Goal: Task Accomplishment & Management: Complete application form

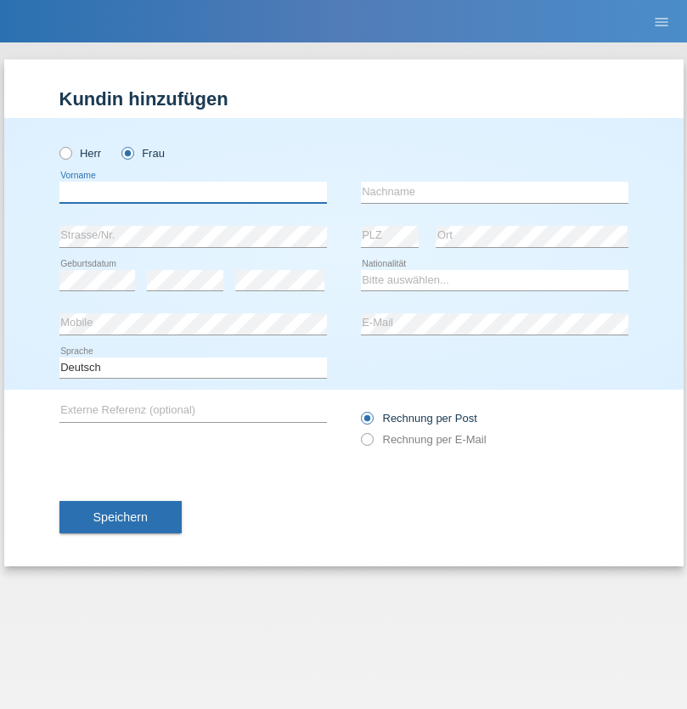
click at [193, 192] on input "text" at bounding box center [192, 192] width 267 height 21
type input "Ivone"
click at [494, 192] on input "text" at bounding box center [494, 192] width 267 height 21
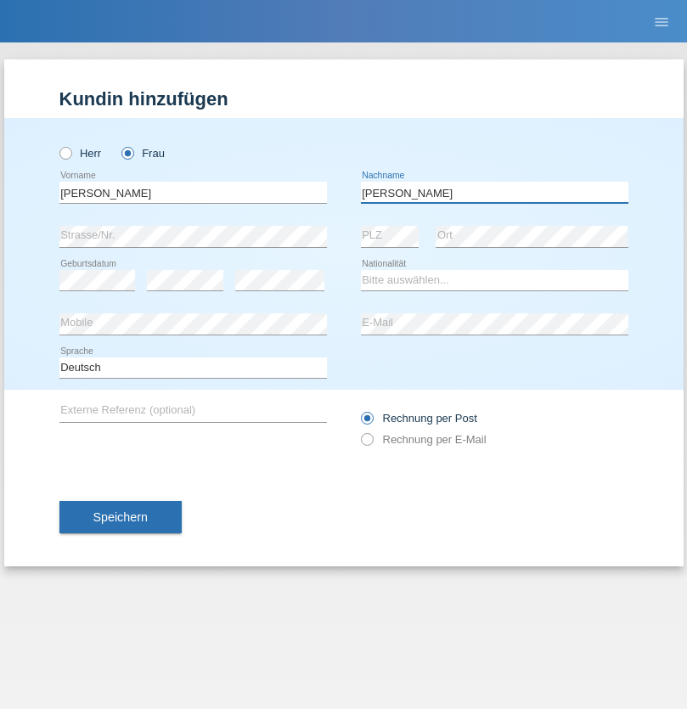
type input "Ferreira"
select select "CH"
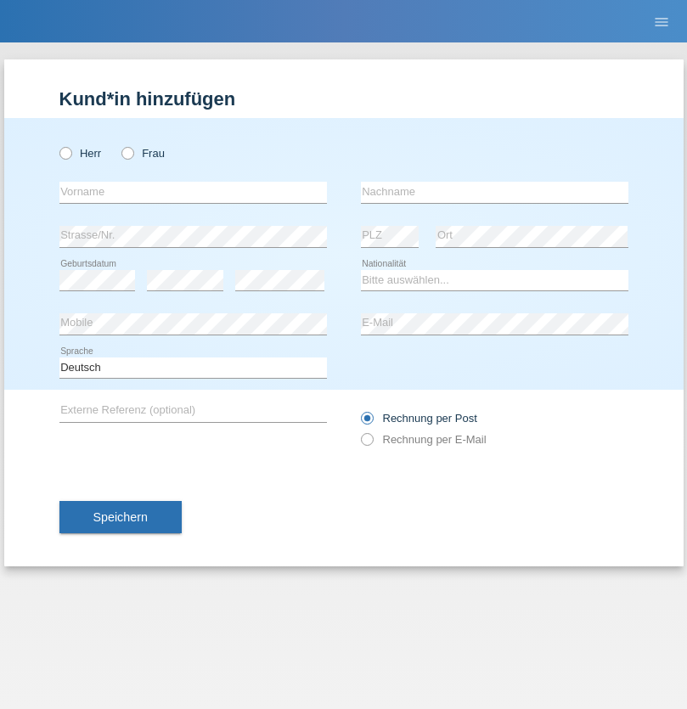
radio input "true"
click at [193, 192] on input "text" at bounding box center [192, 192] width 267 height 21
type input "[PERSON_NAME]"
click at [494, 192] on input "text" at bounding box center [494, 192] width 267 height 21
type input "Hager"
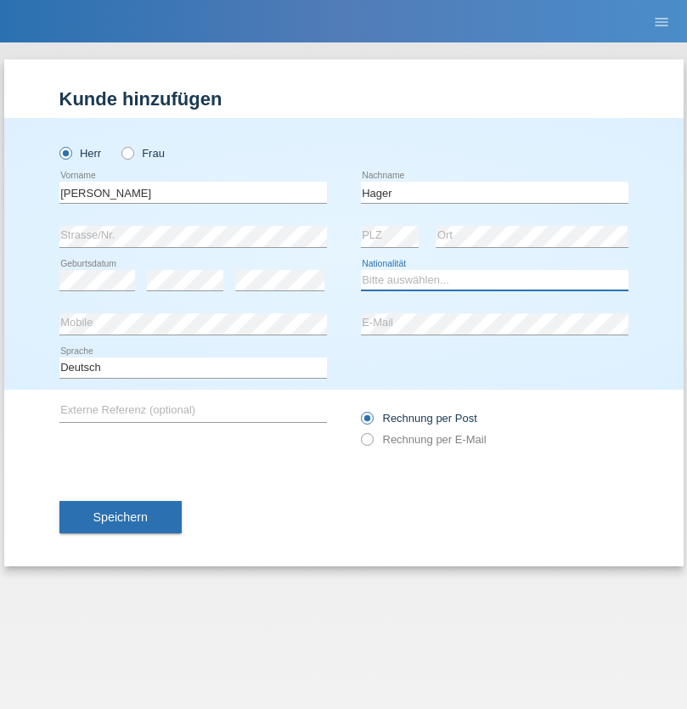
select select "CH"
